Goal: Task Accomplishment & Management: Use online tool/utility

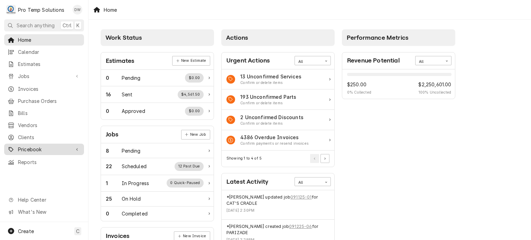
click at [72, 145] on div "Pricebook" at bounding box center [44, 149] width 77 height 9
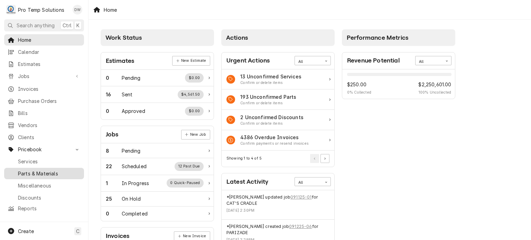
click at [59, 170] on span "Parts & Materials" at bounding box center [49, 173] width 63 height 7
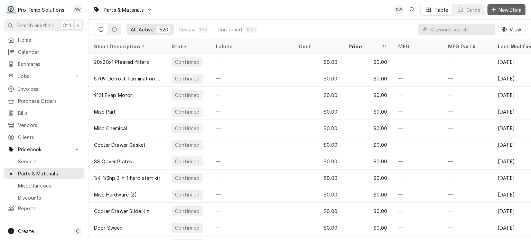
click at [503, 7] on span "New Item" at bounding box center [510, 9] width 26 height 7
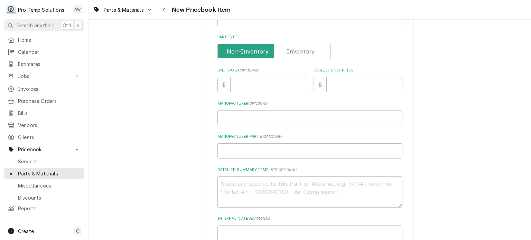
scroll to position [160, 0]
click at [248, 186] on textarea "Detailed Summary Template ( optional )" at bounding box center [310, 191] width 185 height 31
paste textarea "PT: #REV50152101 3 POSITION SELECTOR SWITCH LIST: $330.00"
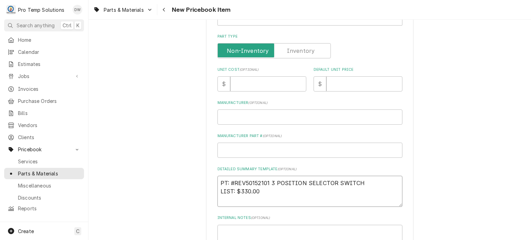
type textarea "x"
type textarea "PT: #REV50152101 3 POSITION SELECTOR SWITCH LIST: $330.00"
type textarea "x"
drag, startPoint x: 219, startPoint y: 181, endPoint x: 374, endPoint y: 158, distance: 156.7
click at [374, 158] on div "Please provide the following information to create a PriceBook item. Active Sta…" at bounding box center [310, 84] width 185 height 406
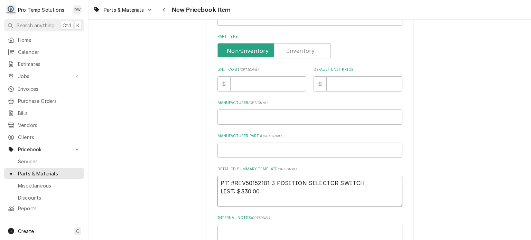
scroll to position [0, 0]
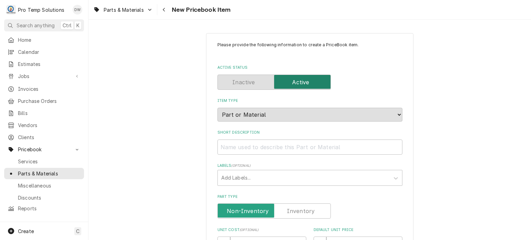
type textarea "PT: #REV50152101 3 POSITION SELECTOR SWITCH LIST: $330.00"
click at [355, 149] on input "Short Description" at bounding box center [310, 147] width 185 height 15
paste input "PT: #REV50152101 3 POSITION SELECTOR SWITCH"
type textarea "x"
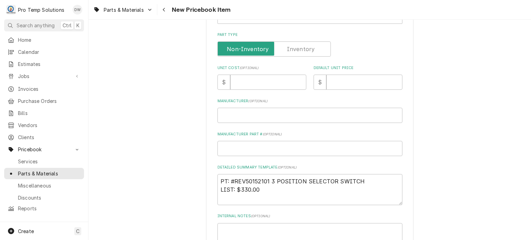
scroll to position [166, 0]
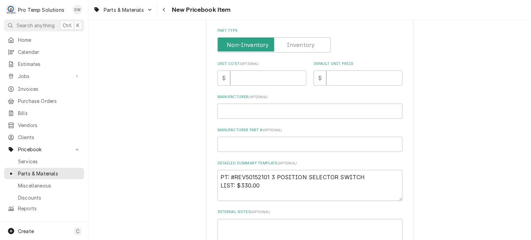
type input "PT: #REV50152101 3 POSITION SELECTOR SWITCH"
drag, startPoint x: 240, startPoint y: 186, endPoint x: 291, endPoint y: 186, distance: 50.8
click at [291, 186] on textarea "PT: #REV50152101 3 POSITION SELECTOR SWITCH LIST: $330.00" at bounding box center [310, 185] width 185 height 31
click at [353, 83] on input "Default Unit Price" at bounding box center [364, 78] width 76 height 15
paste input "330.00"
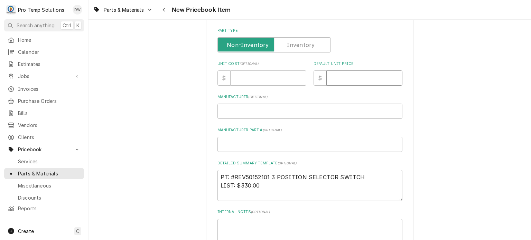
type textarea "x"
type input "330.00"
click at [250, 81] on input "Unit Cost ( optional )" at bounding box center [268, 78] width 76 height 15
paste input "264.64"
type textarea "x"
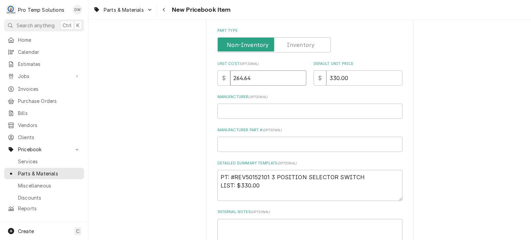
type input "264.64"
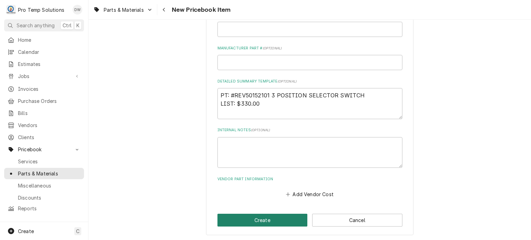
click at [269, 219] on button "Create" at bounding box center [263, 220] width 90 height 13
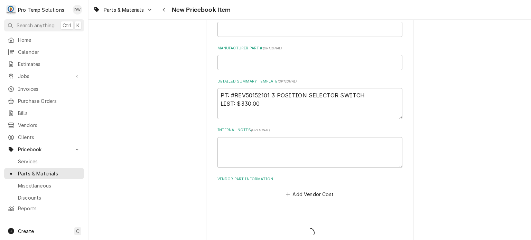
type textarea "x"
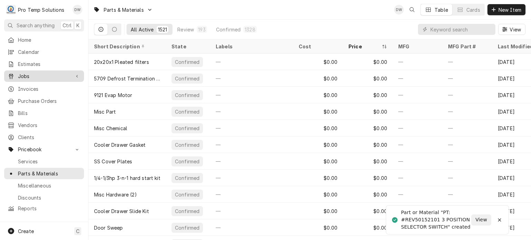
click at [58, 75] on span "Jobs" at bounding box center [44, 76] width 52 height 7
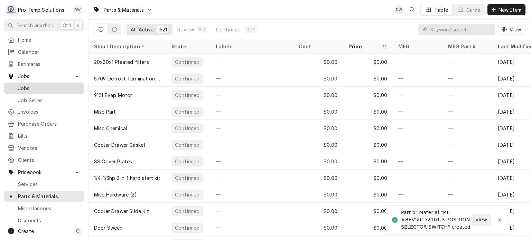
click at [55, 83] on link "Jobs" at bounding box center [44, 88] width 80 height 11
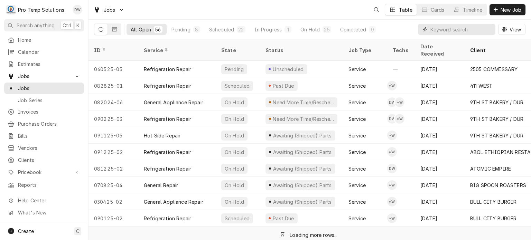
click at [471, 35] on input "Dynamic Content Wrapper" at bounding box center [462, 29] width 62 height 11
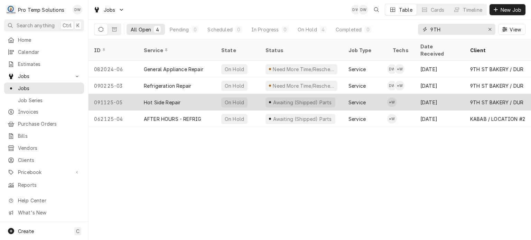
type input "9TH"
click at [352, 99] on div "Service" at bounding box center [357, 102] width 17 height 7
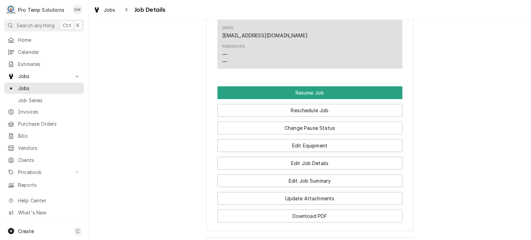
scroll to position [556, 0]
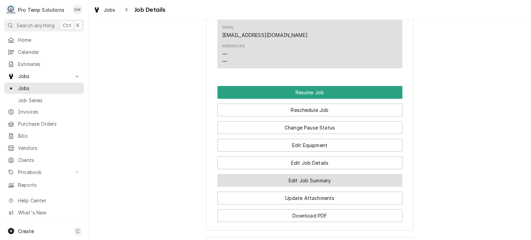
click at [271, 174] on button "Edit Job Summary" at bounding box center [310, 180] width 185 height 13
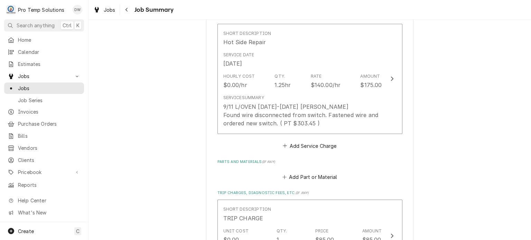
scroll to position [242, 0]
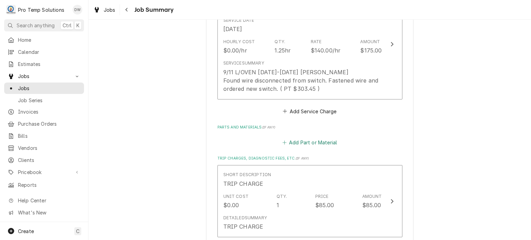
click at [304, 139] on button "Add Part or Material" at bounding box center [309, 143] width 57 height 10
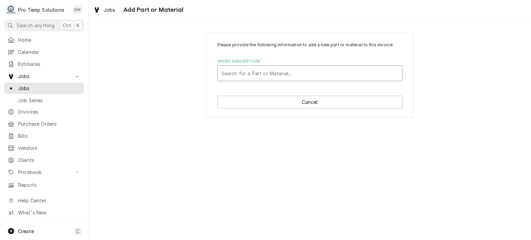
click at [249, 70] on div "Short Description" at bounding box center [309, 73] width 177 height 12
type input "52101"
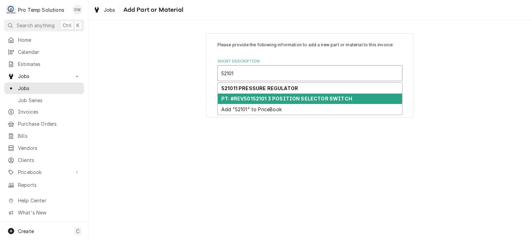
click at [252, 96] on strong "PT: #REV50152101 3 POSITION SELECTOR SWITCH" at bounding box center [286, 99] width 131 height 6
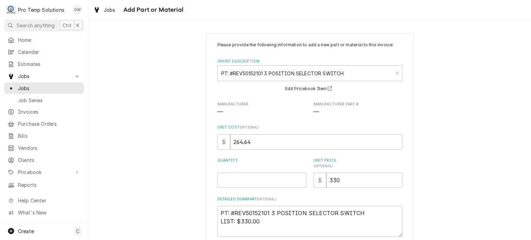
scroll to position [38, 0]
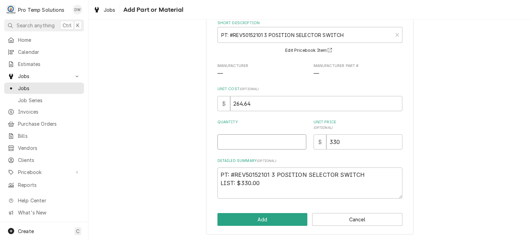
click at [263, 141] on input "Quantity" at bounding box center [262, 142] width 89 height 15
type textarea "x"
type input "1"
click at [270, 214] on button "Add" at bounding box center [263, 219] width 90 height 13
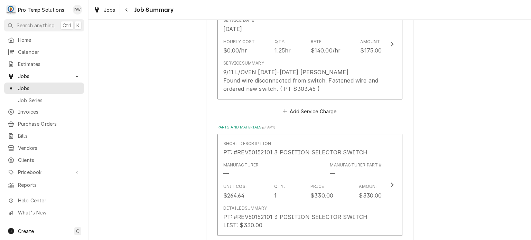
scroll to position [602, 0]
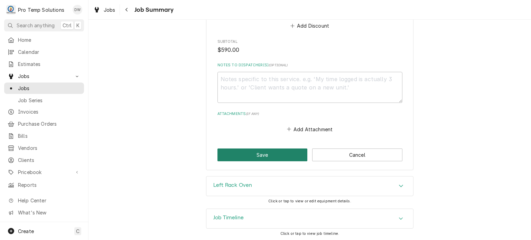
click at [240, 151] on button "Save" at bounding box center [263, 155] width 90 height 13
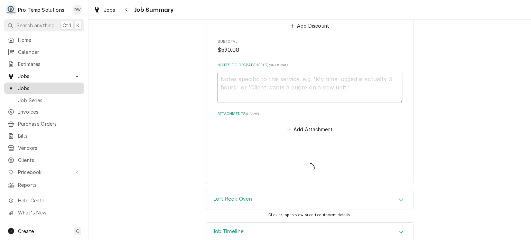
type textarea "x"
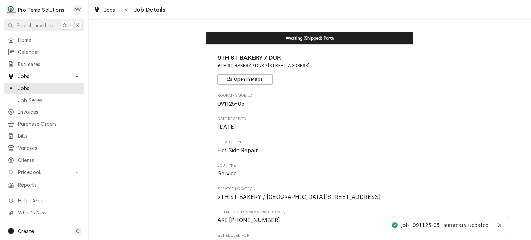
click at [19, 85] on span "Jobs" at bounding box center [49, 88] width 63 height 7
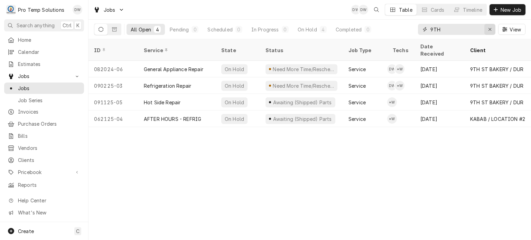
click at [489, 30] on icon "Erase input" at bounding box center [490, 29] width 4 height 5
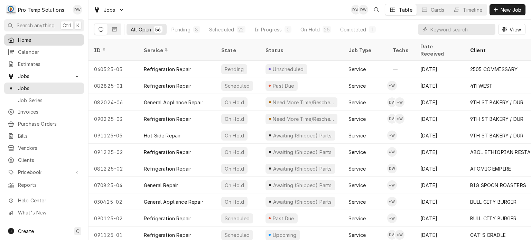
click at [23, 42] on div "Home" at bounding box center [44, 40] width 77 height 9
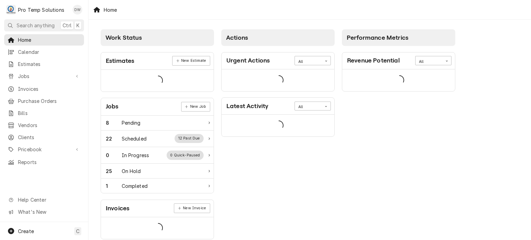
click at [29, 170] on div "Home Calendar Estimates Jobs Jobs Job Series Invoices Purchase Orders Bills Ven…" at bounding box center [44, 128] width 88 height 188
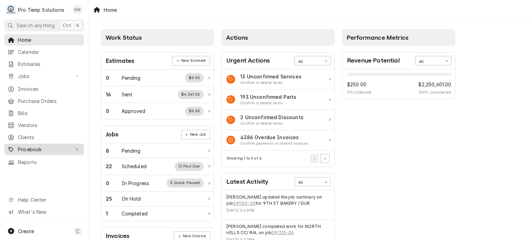
click at [37, 148] on span "Pricebook" at bounding box center [44, 149] width 52 height 7
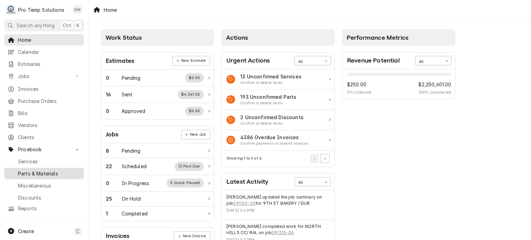
click at [35, 170] on span "Parts & Materials" at bounding box center [49, 173] width 63 height 7
